Goal: Task Accomplishment & Management: Manage account settings

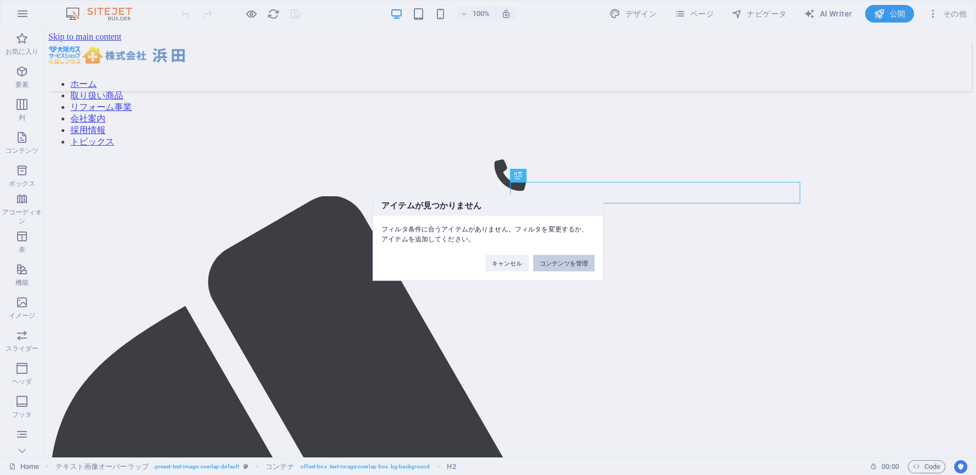
scroll to position [705, 0]
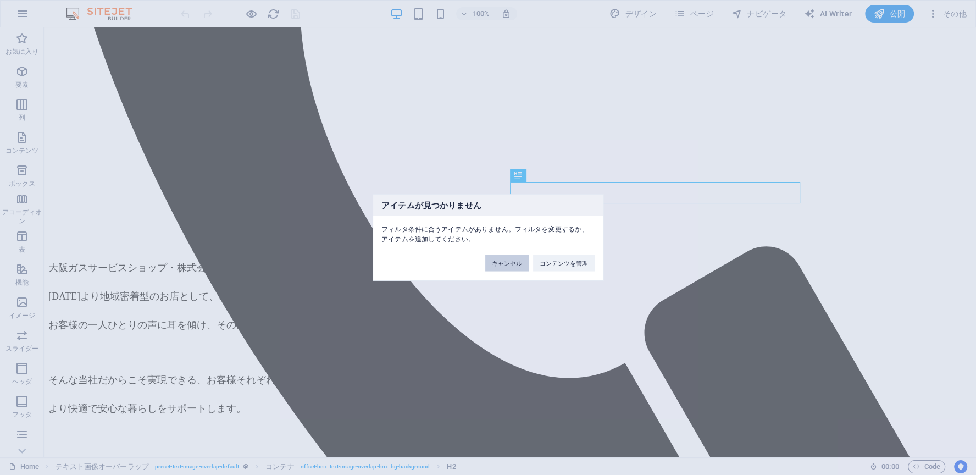
click at [499, 261] on button "キャンセル" at bounding box center [506, 263] width 43 height 16
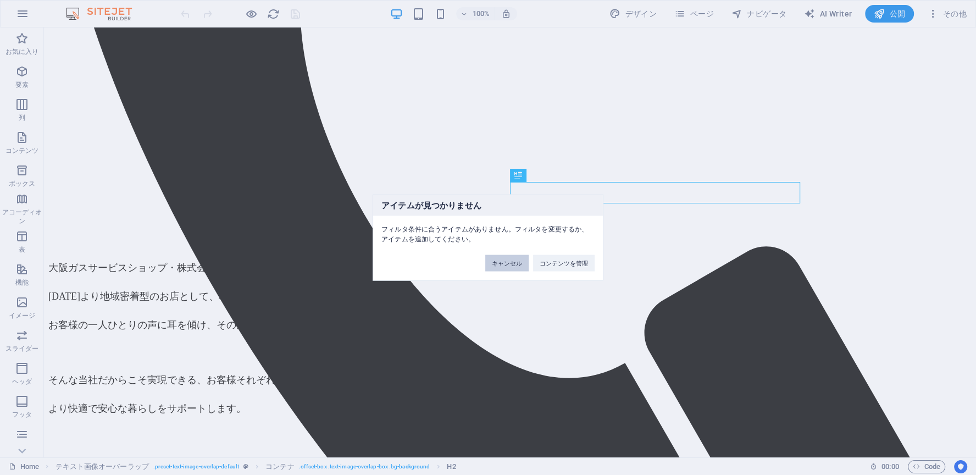
click at [504, 261] on button "キャンセル" at bounding box center [506, 263] width 43 height 16
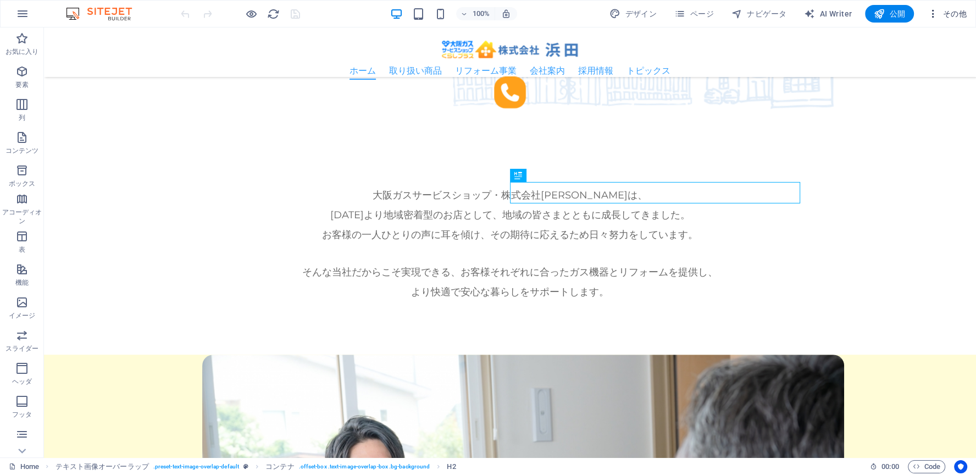
click at [933, 12] on icon "button" at bounding box center [932, 13] width 11 height 11
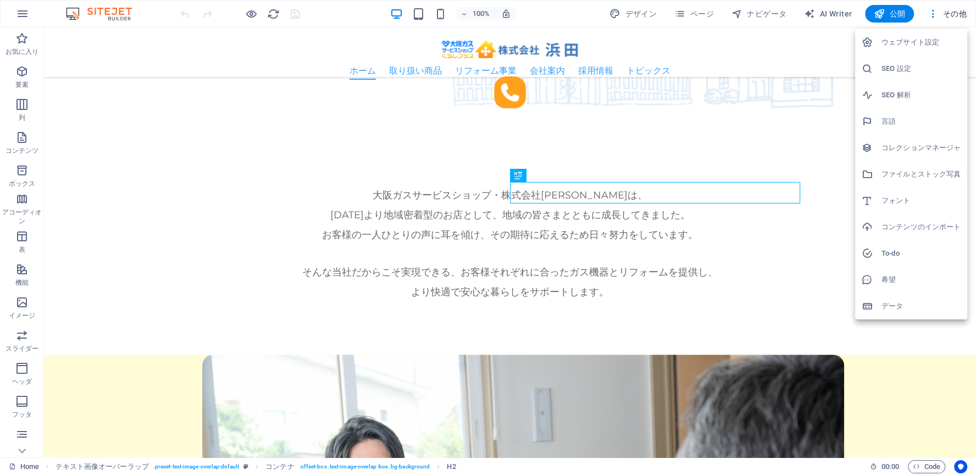
click at [902, 69] on h6 "SEO 設定" at bounding box center [920, 68] width 79 height 13
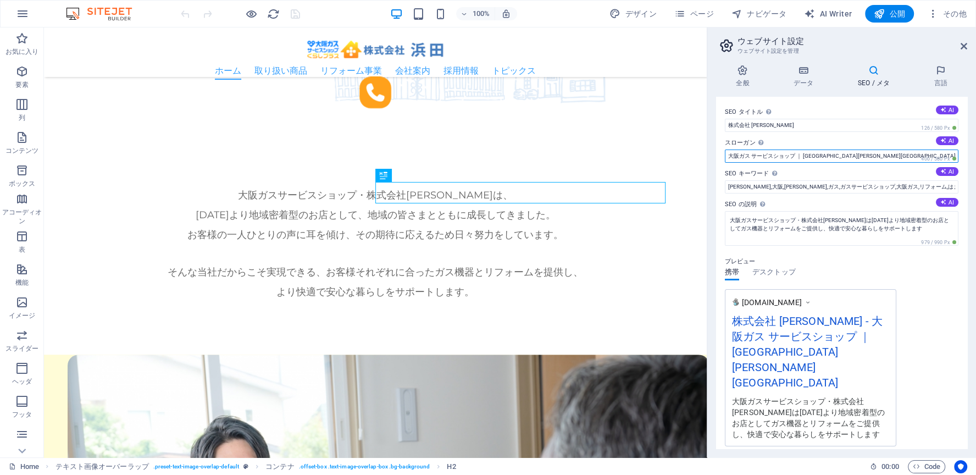
click at [753, 155] on input "大阪ガス サービスショップ ｜ [GEOGRAPHIC_DATA][PERSON_NAME][GEOGRAPHIC_DATA]" at bounding box center [842, 155] width 234 height 13
click at [751, 156] on input "大阪ガス サービスショップ ｜ [GEOGRAPHIC_DATA][PERSON_NAME][GEOGRAPHIC_DATA]" at bounding box center [842, 155] width 234 height 13
click at [752, 157] on input "大阪ガス サービスショップ ｜ [GEOGRAPHIC_DATA][PERSON_NAME][GEOGRAPHIC_DATA]" at bounding box center [842, 155] width 234 height 13
click at [739, 154] on input "大阪ガスサービスショップ ｜ [GEOGRAPHIC_DATA][PERSON_NAME][GEOGRAPHIC_DATA]" at bounding box center [842, 155] width 234 height 13
drag, startPoint x: 802, startPoint y: 154, endPoint x: 845, endPoint y: 155, distance: 42.9
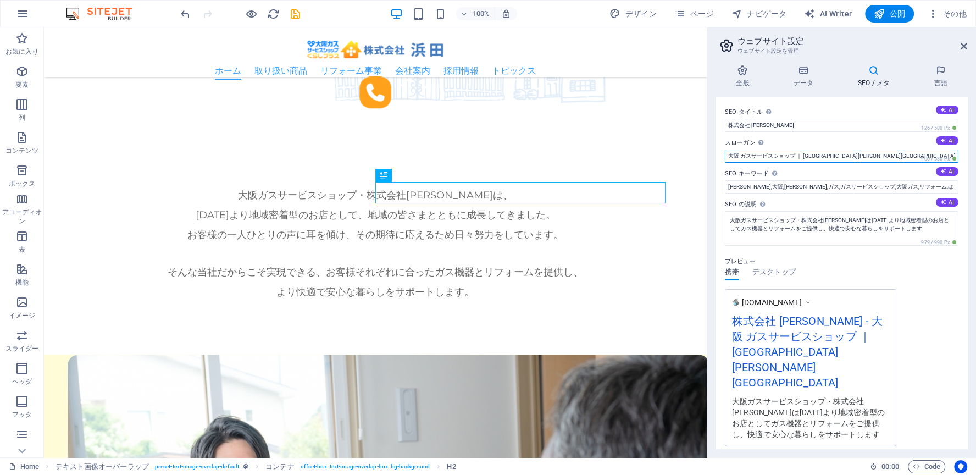
click at [845, 155] on input "大阪 ガスサービスショップ ｜ [GEOGRAPHIC_DATA][PERSON_NAME][GEOGRAPHIC_DATA]" at bounding box center [842, 155] width 234 height 13
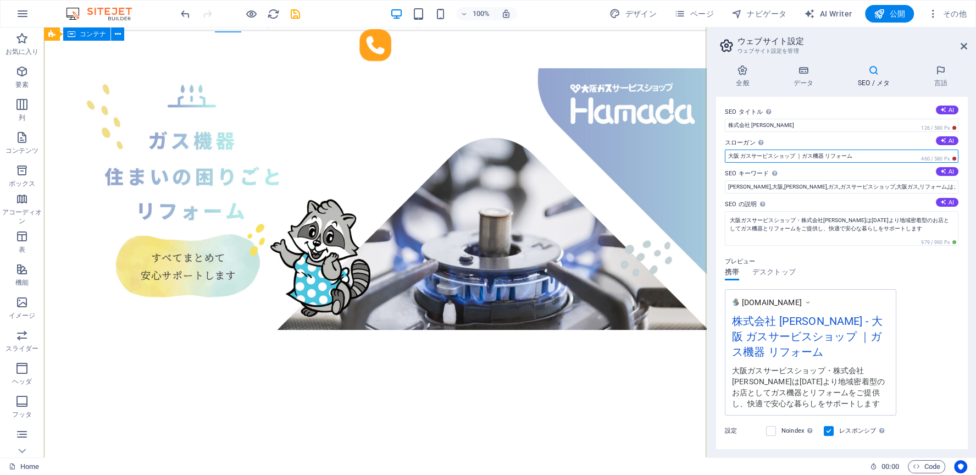
scroll to position [0, 0]
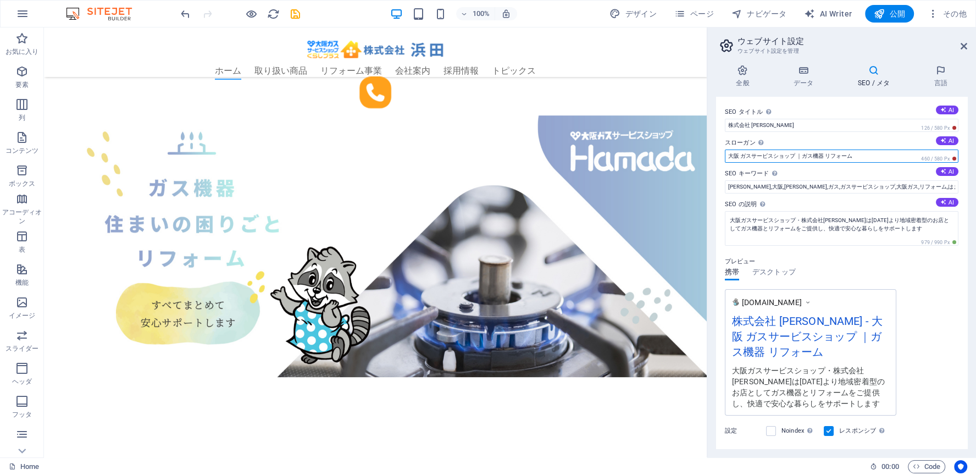
click at [803, 157] on input "大阪 ガスサービスショップ ｜ガス機器 リフォーム" at bounding box center [842, 155] width 234 height 13
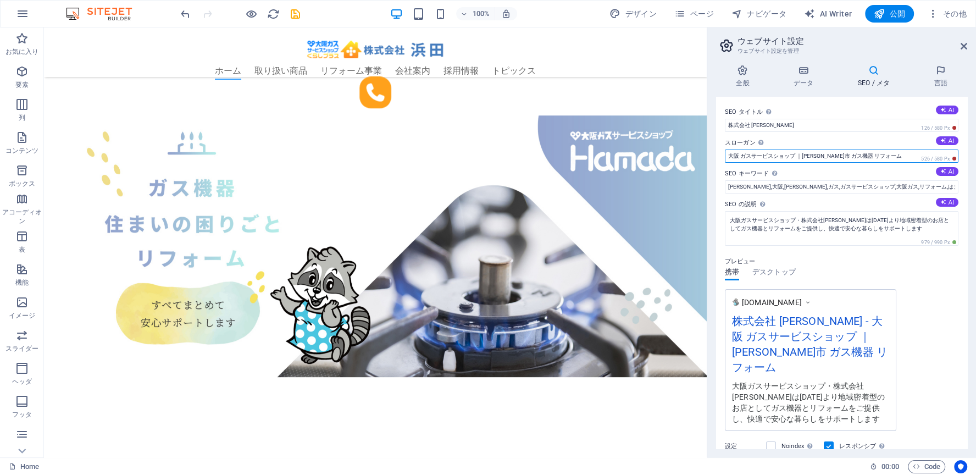
click at [841, 156] on input "大阪 ガスサービスショップ ｜[PERSON_NAME]市 ガス機器 リフォーム" at bounding box center [842, 155] width 234 height 13
click at [821, 156] on input "大阪 ガスサービスショップ ｜[PERSON_NAME]市 ガス機器 リフォーム" at bounding box center [842, 155] width 234 height 13
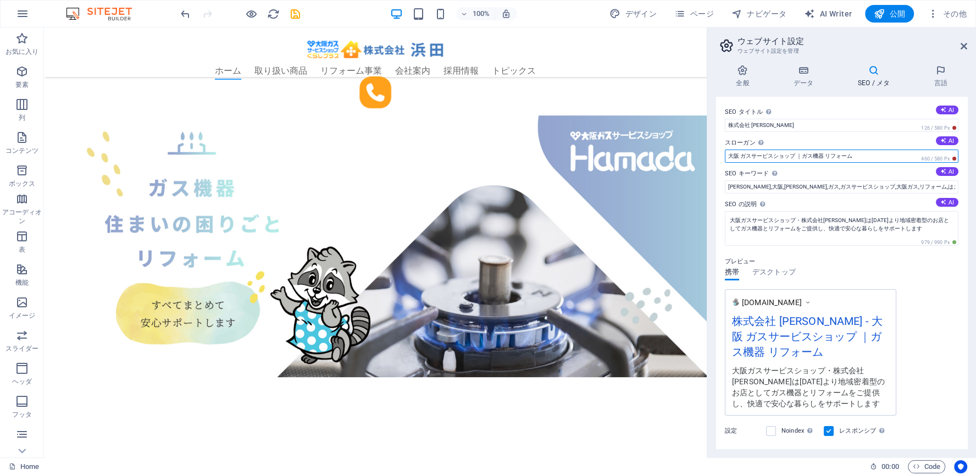
click at [822, 154] on input "大阪 ガスサービスショップ ｜ガス機器 リフォーム" at bounding box center [842, 155] width 234 height 13
click at [827, 157] on input "大阪 ガスサービスショップ ｜ガス機器 リフォーム" at bounding box center [842, 155] width 234 height 13
type input "大阪 ガスサービスショップ ｜ガス機器販売＆リフォームのお店"
click at [962, 43] on icon at bounding box center [964, 46] width 7 height 9
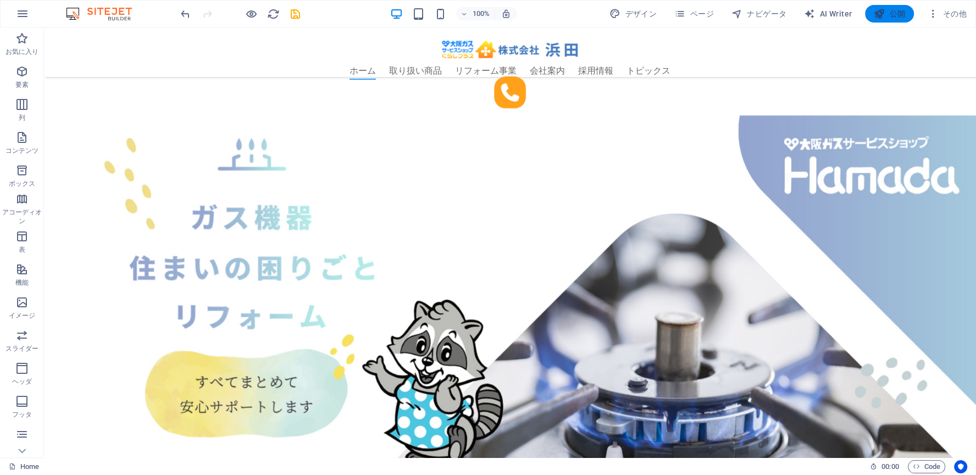
click at [885, 9] on span "公開" at bounding box center [889, 13] width 31 height 11
